Goal: Go to known website: Access a specific website the user already knows

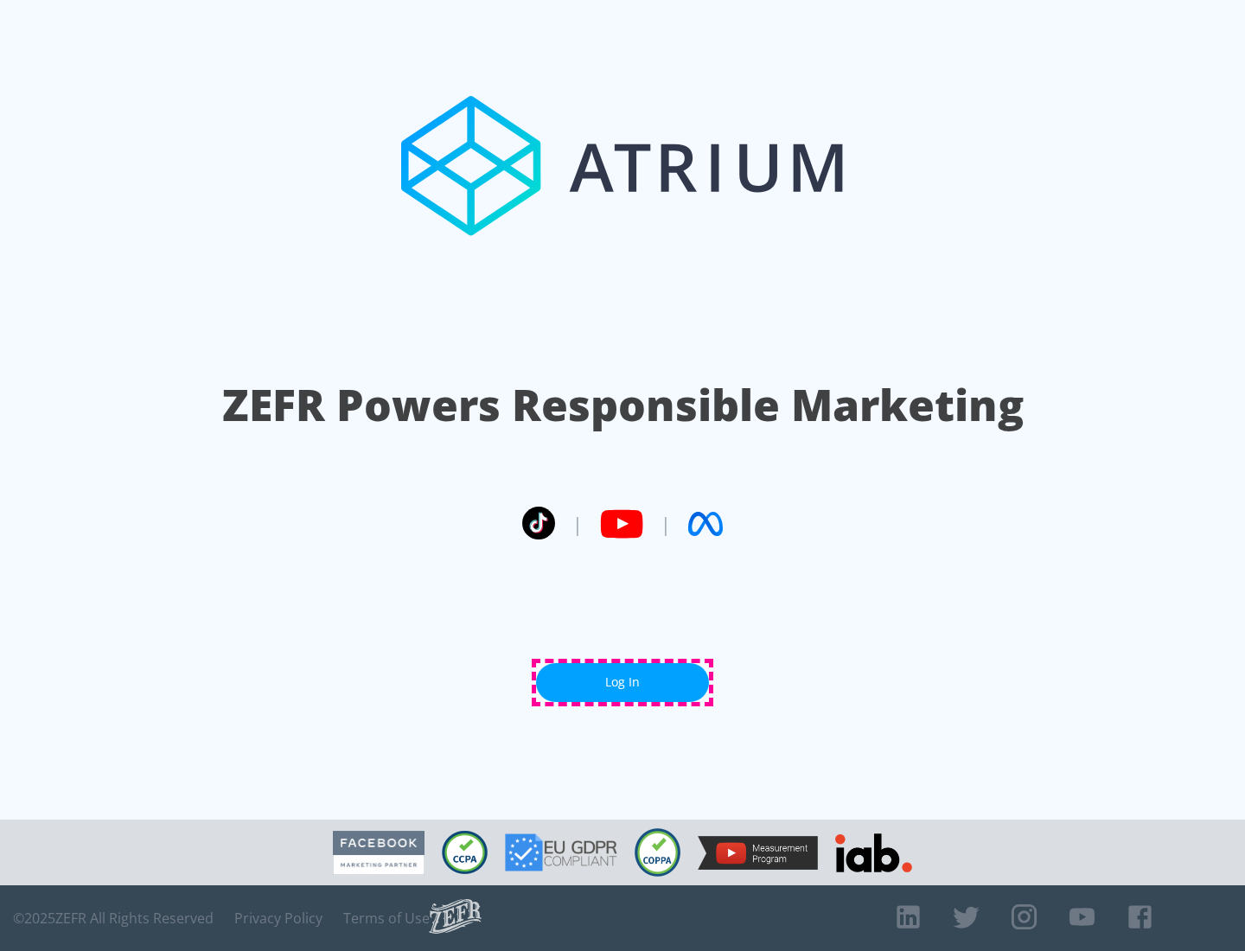
click at [623, 682] on link "Log In" at bounding box center [622, 682] width 173 height 39
